Goal: Find specific page/section: Find specific page/section

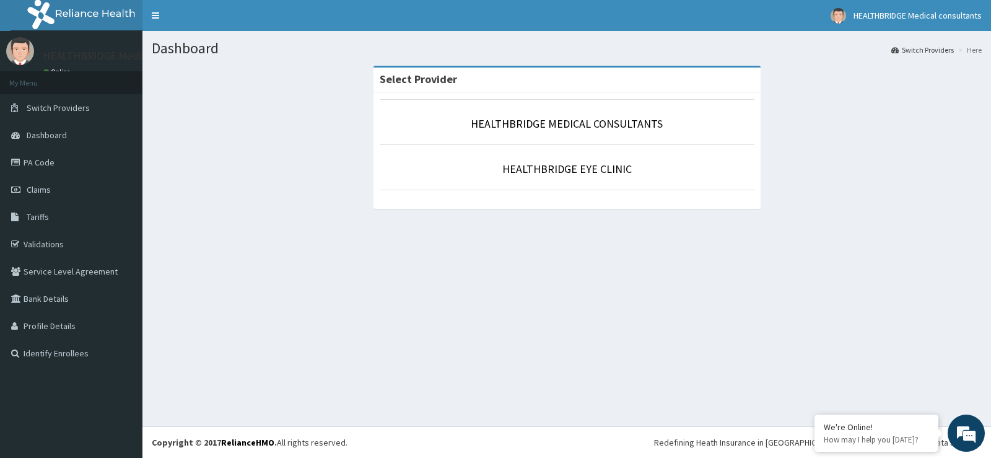
click at [542, 133] on li "HEALTHBRIDGE MEDICAL CONSULTANTS" at bounding box center [567, 122] width 375 height 46
click at [577, 123] on link "HEALTHBRIDGE MEDICAL CONSULTANTS" at bounding box center [567, 123] width 192 height 14
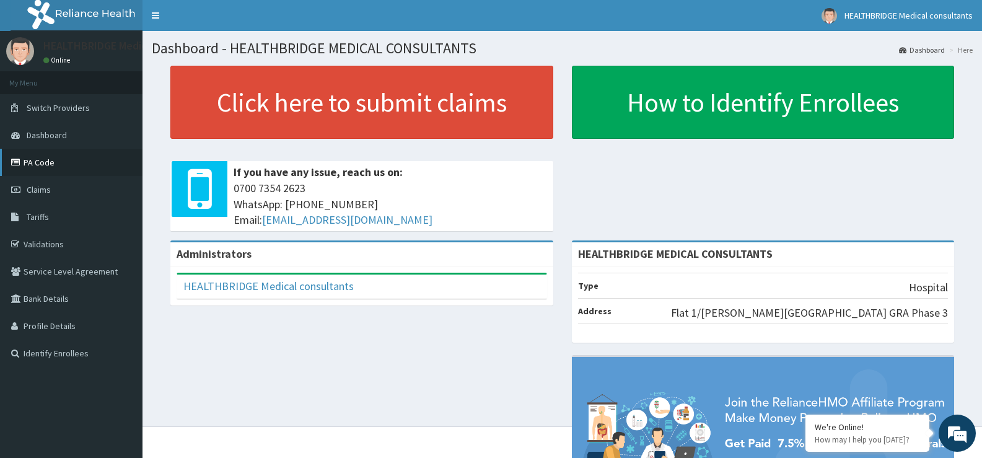
click at [38, 164] on link "PA Code" at bounding box center [71, 162] width 142 height 27
